Goal: Submit feedback/report problem

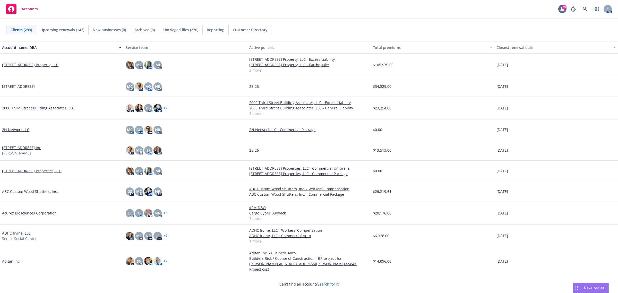
click at [596, 287] on span "Nova Assist" at bounding box center [594, 287] width 20 height 4
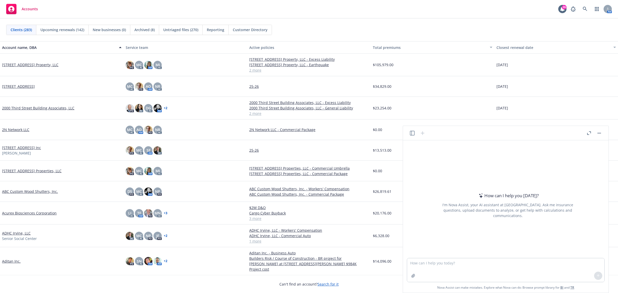
drag, startPoint x: 475, startPoint y: 129, endPoint x: 497, endPoint y: 103, distance: 34.5
click at [438, 101] on body "Accounts 39 AM Clients (283) Upcoming renewals (142) New businesses (0) Archive…" at bounding box center [309, 146] width 618 height 293
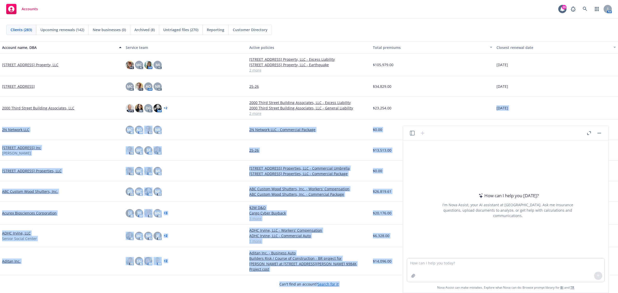
click at [528, 132] on header at bounding box center [505, 133] width 205 height 14
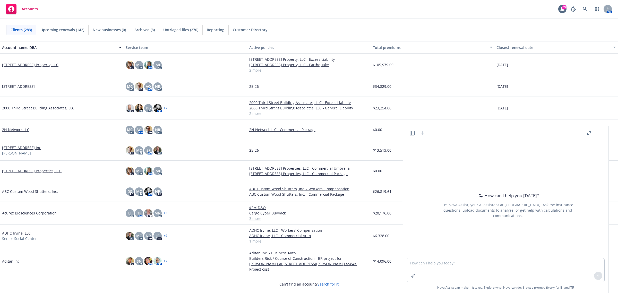
click at [588, 132] on icon "button" at bounding box center [589, 133] width 4 height 4
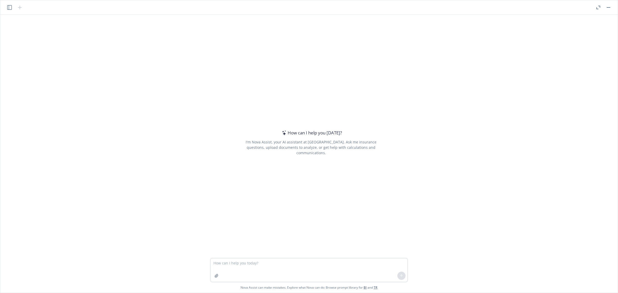
click at [596, 4] on button "button" at bounding box center [598, 7] width 6 height 6
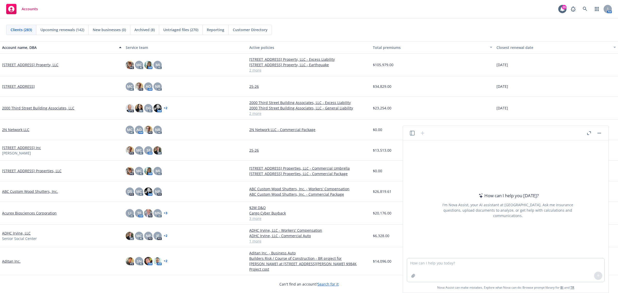
click at [428, 257] on div at bounding box center [507, 255] width 197 height 6
click at [426, 259] on textarea at bounding box center [505, 270] width 197 height 24
click at [396, 22] on div "Clients (283) Upcoming renewals (142) New businesses (0) Archived (8) Untriaged…" at bounding box center [309, 30] width 618 height 23
click at [598, 130] on button "button" at bounding box center [599, 133] width 6 height 6
